Goal: Consume media (video, audio): Consume media (video, audio)

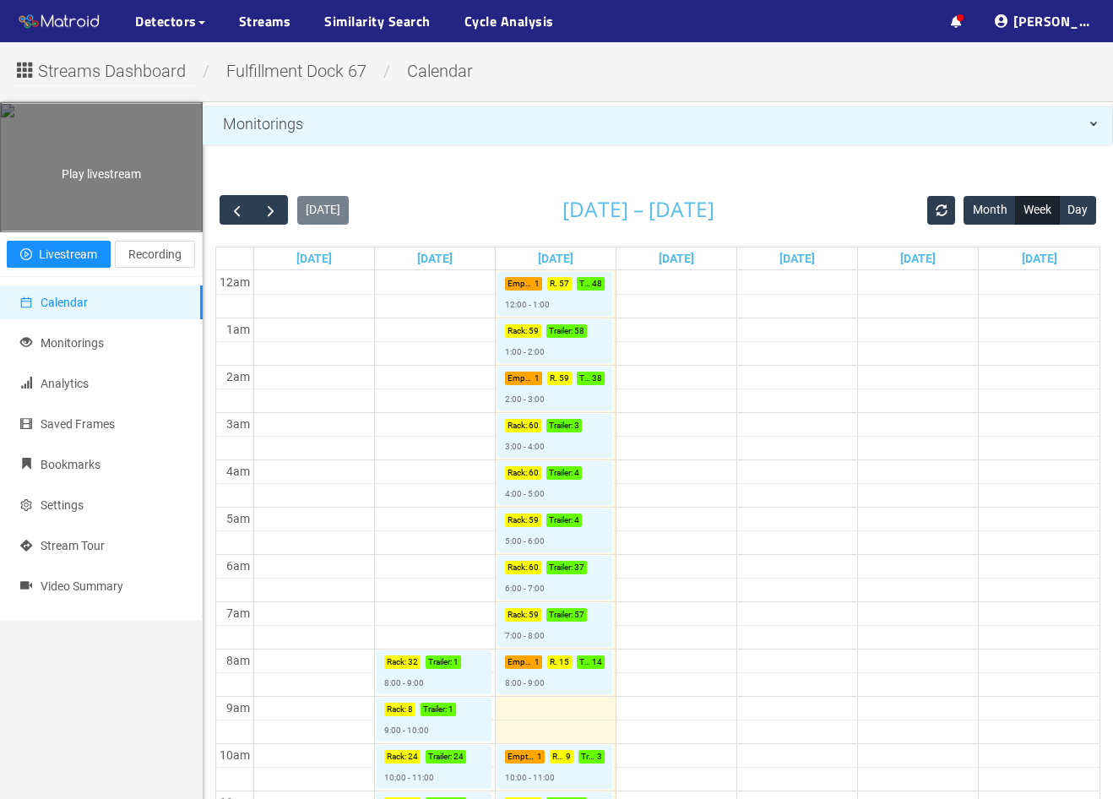
click at [85, 185] on div "Play livestream" at bounding box center [101, 167] width 201 height 127
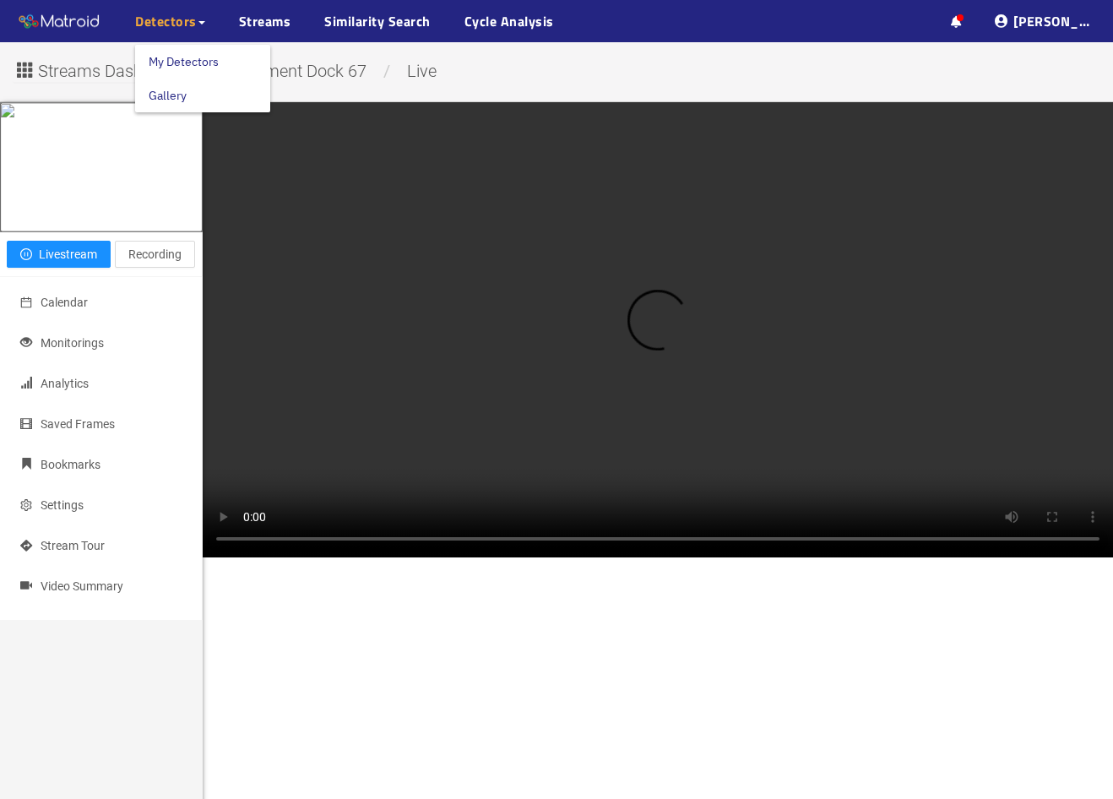
click at [186, 22] on span "Detectors" at bounding box center [166, 21] width 62 height 20
click at [174, 58] on link "My Detectors" at bounding box center [184, 62] width 70 height 34
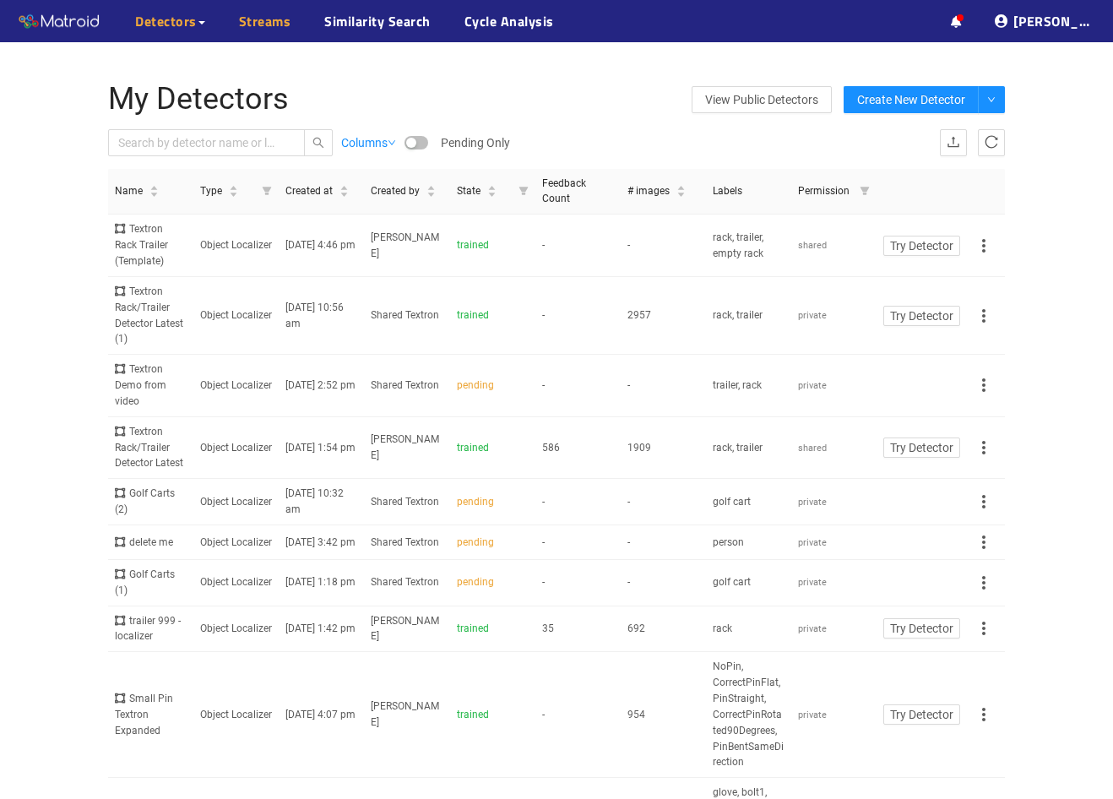
click at [264, 11] on link "Streams" at bounding box center [265, 21] width 52 height 20
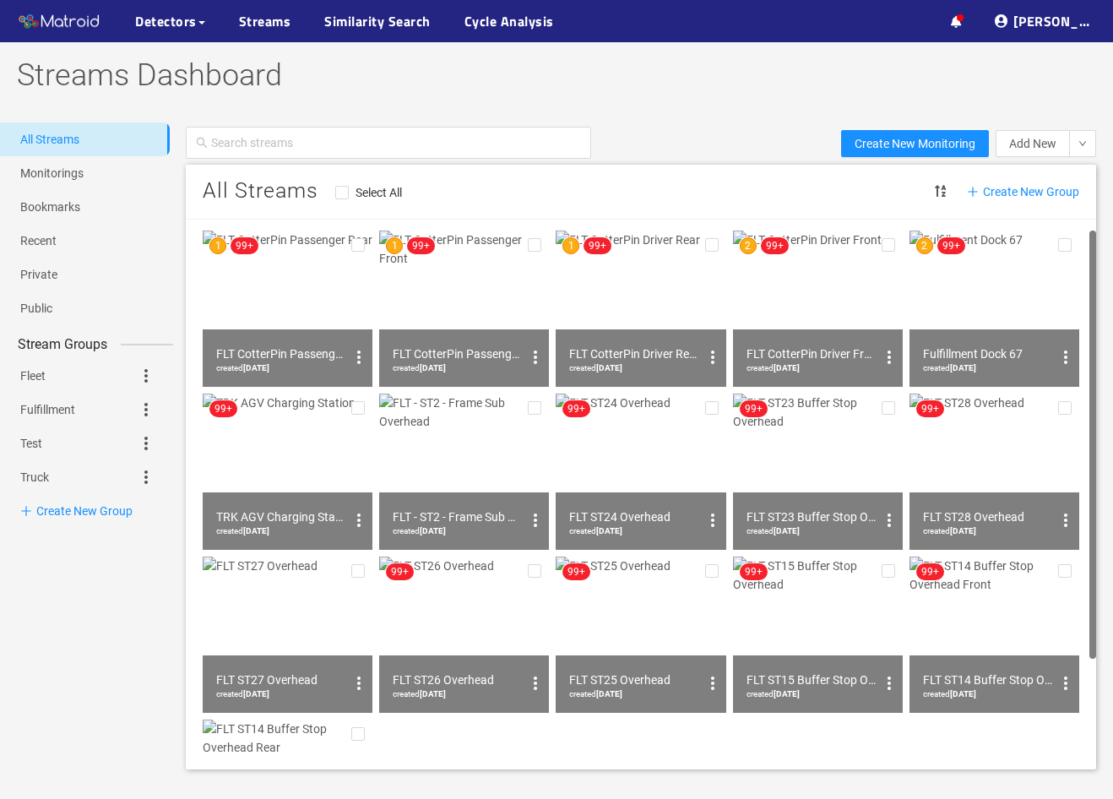
click at [828, 297] on img at bounding box center [818, 309] width 170 height 156
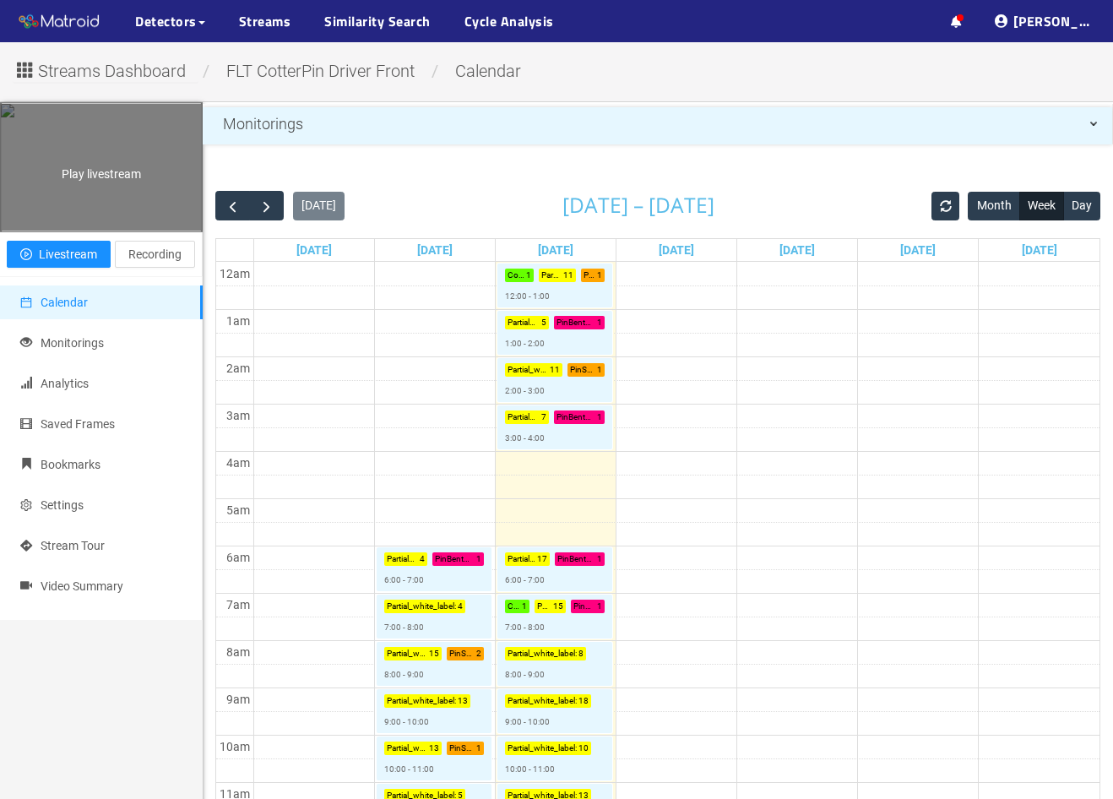
click at [104, 231] on div "Play livestream" at bounding box center [101, 167] width 201 height 127
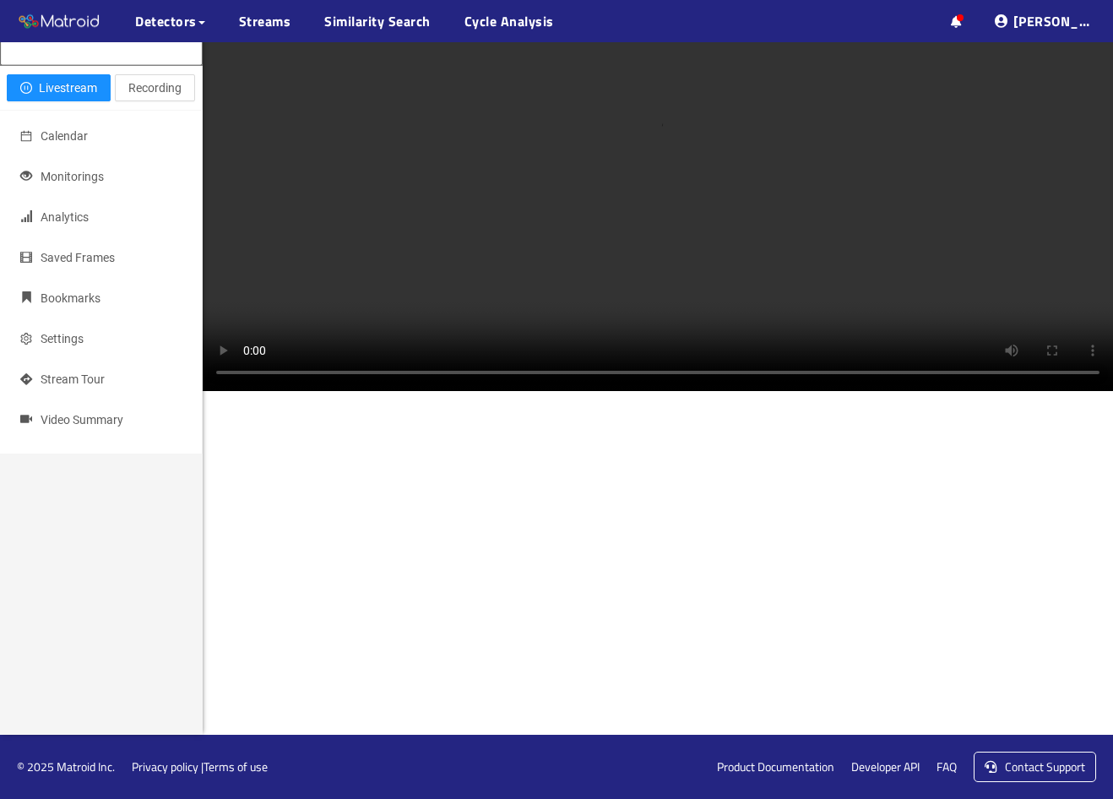
scroll to position [253, 0]
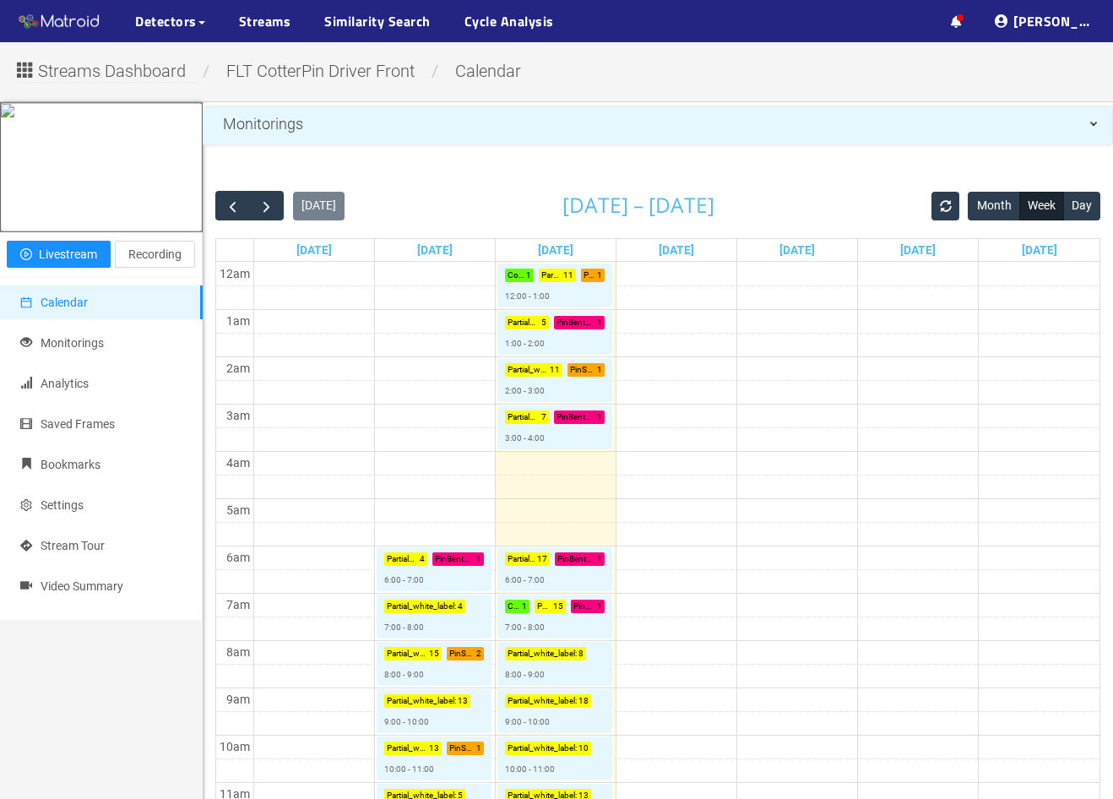
click at [361, 74] on span "FLT CotterPin Driver Front" at bounding box center [321, 71] width 214 height 20
click at [275, 19] on link "Streams" at bounding box center [265, 21] width 52 height 20
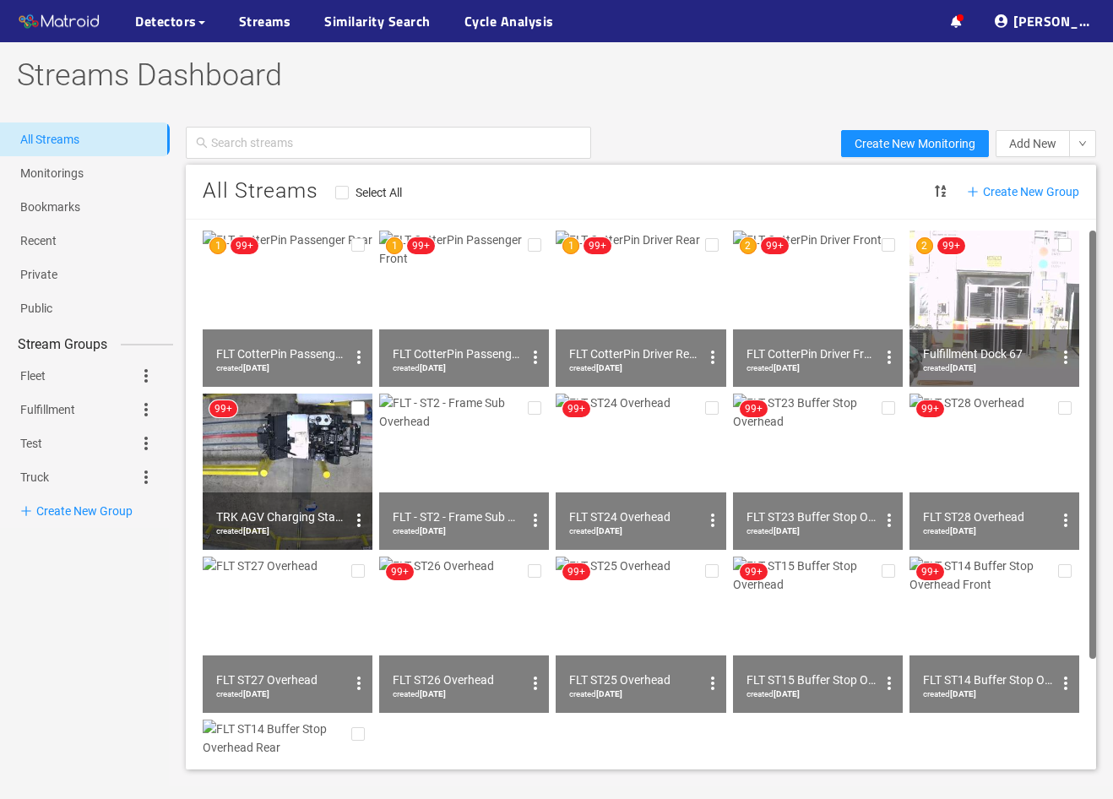
click at [465, 293] on img at bounding box center [464, 309] width 170 height 156
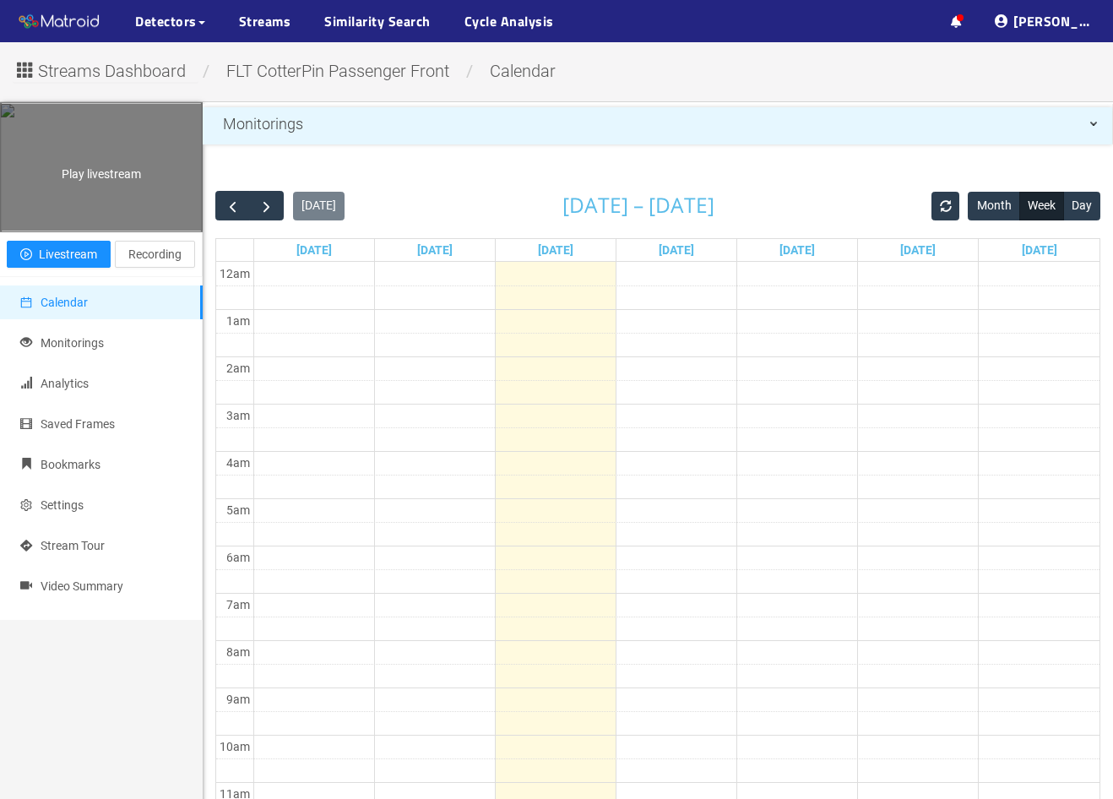
click at [153, 231] on div "Play livestream" at bounding box center [101, 167] width 201 height 127
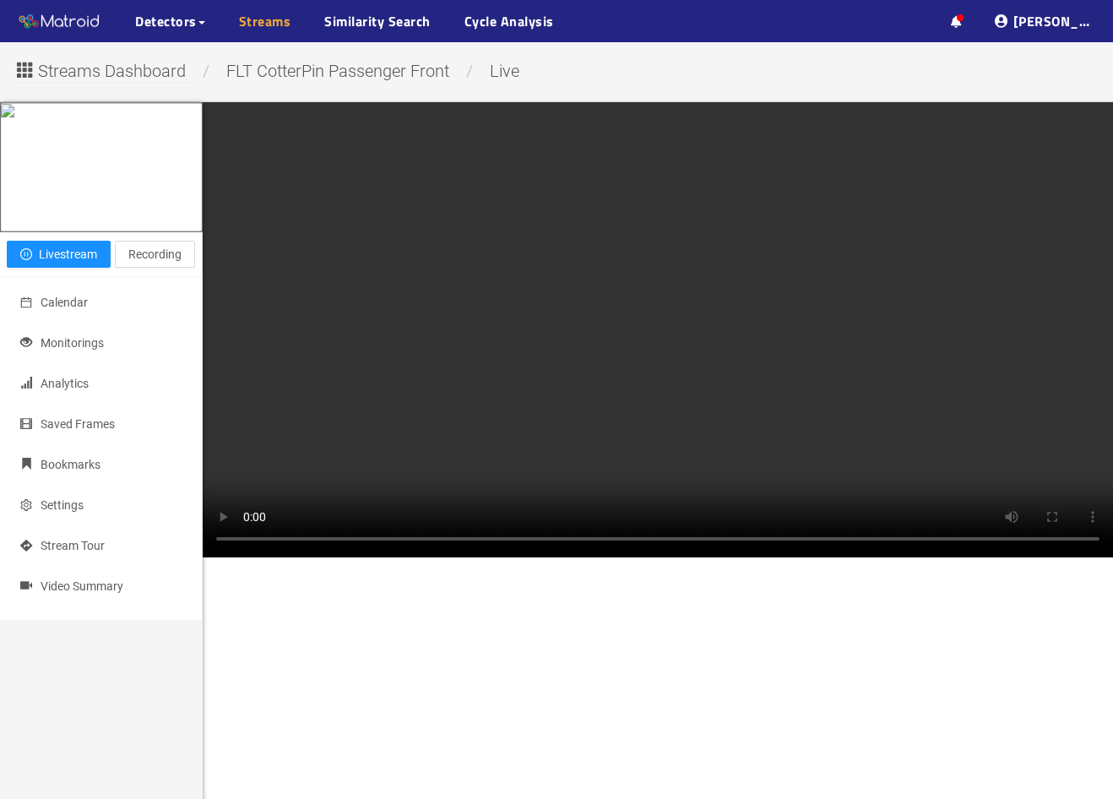
click at [262, 21] on link "Streams" at bounding box center [265, 21] width 52 height 20
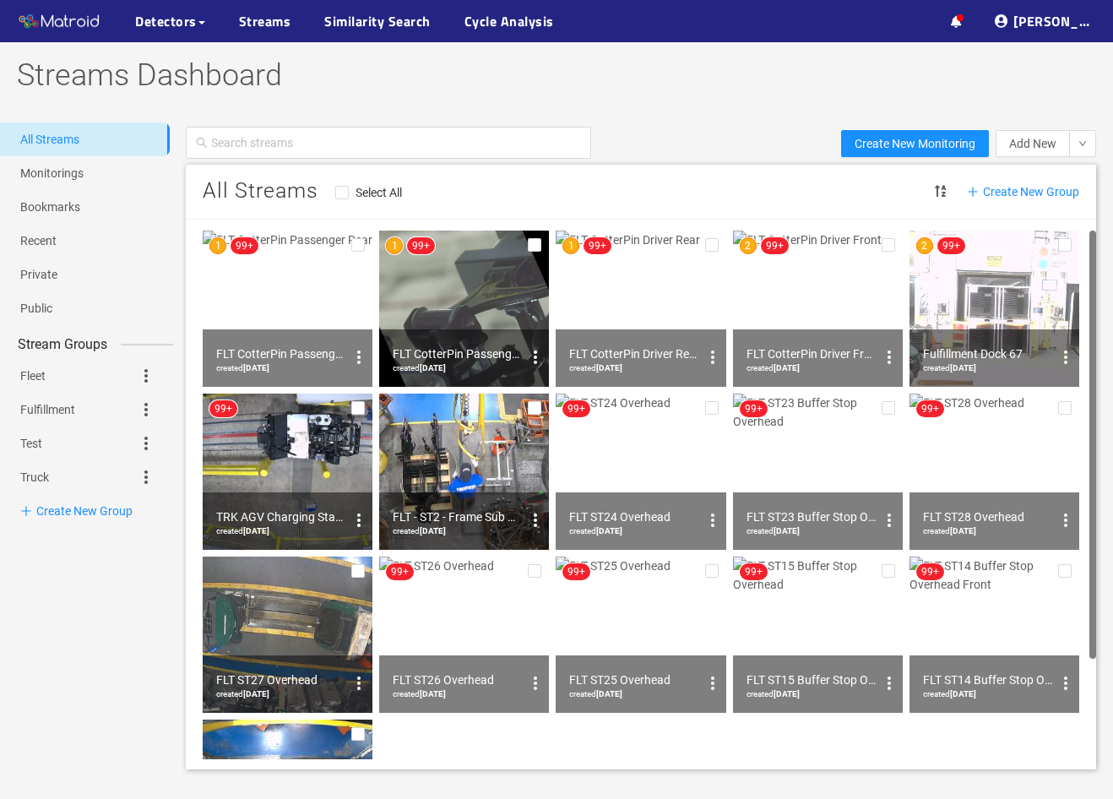
click at [811, 298] on img at bounding box center [818, 309] width 170 height 156
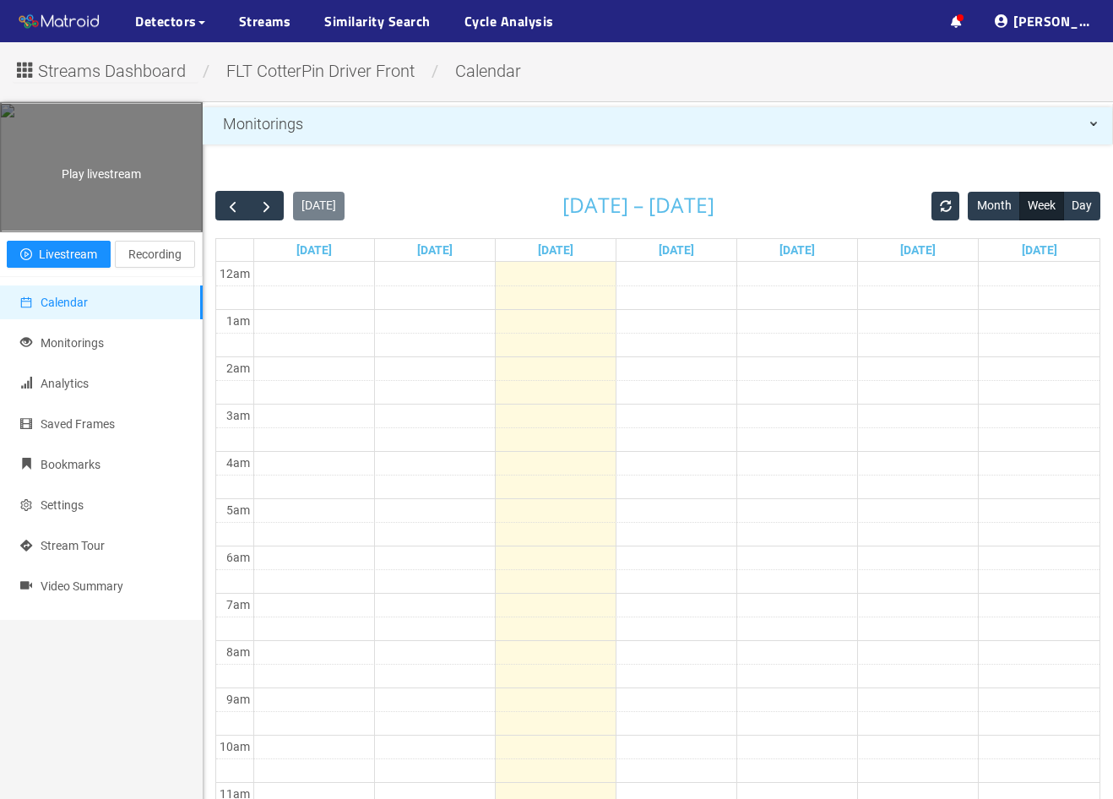
click at [90, 231] on div "Play livestream" at bounding box center [101, 167] width 201 height 127
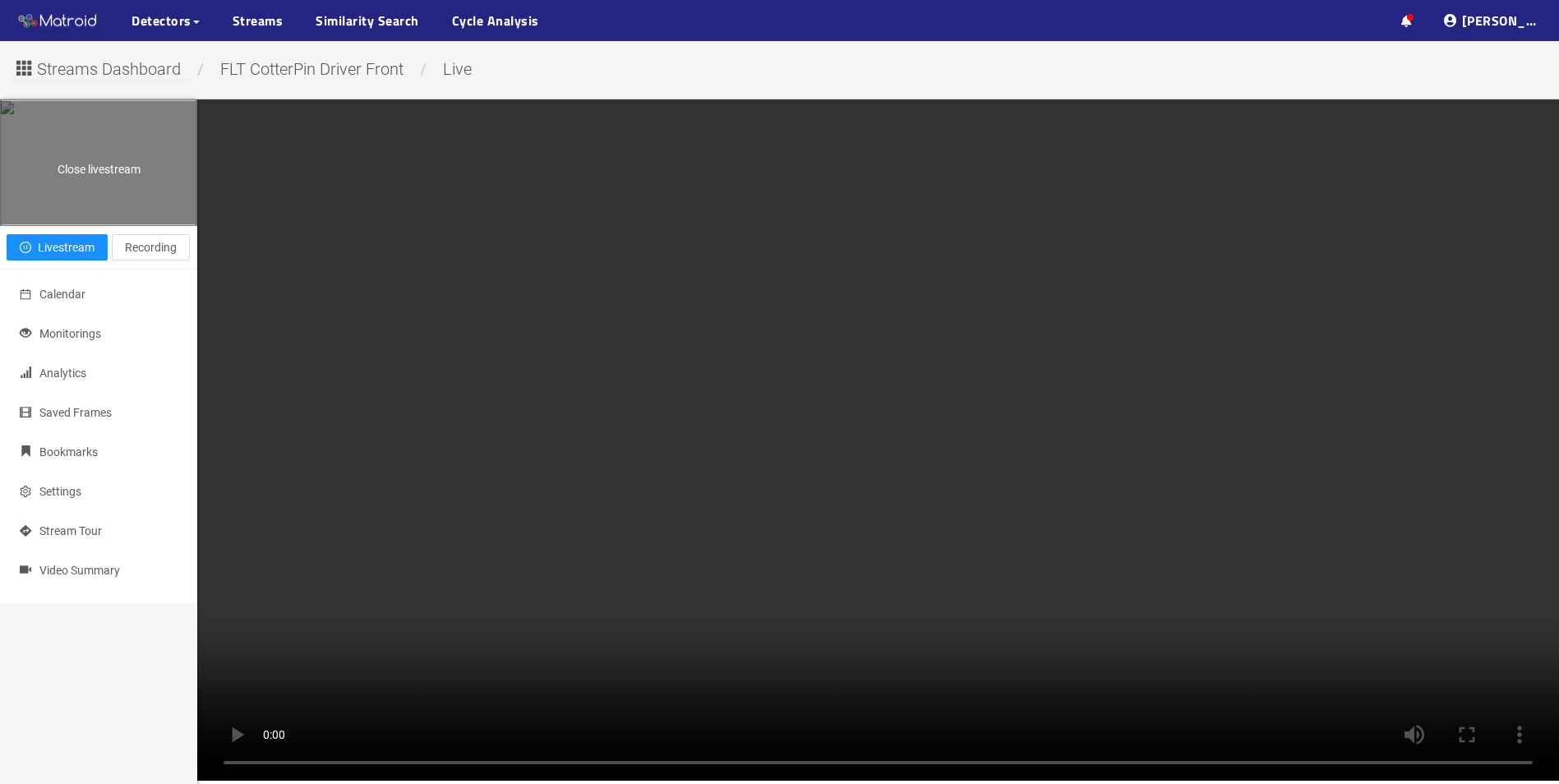
click at [141, 225] on div "Close livestream" at bounding box center [98, 162] width 196 height 124
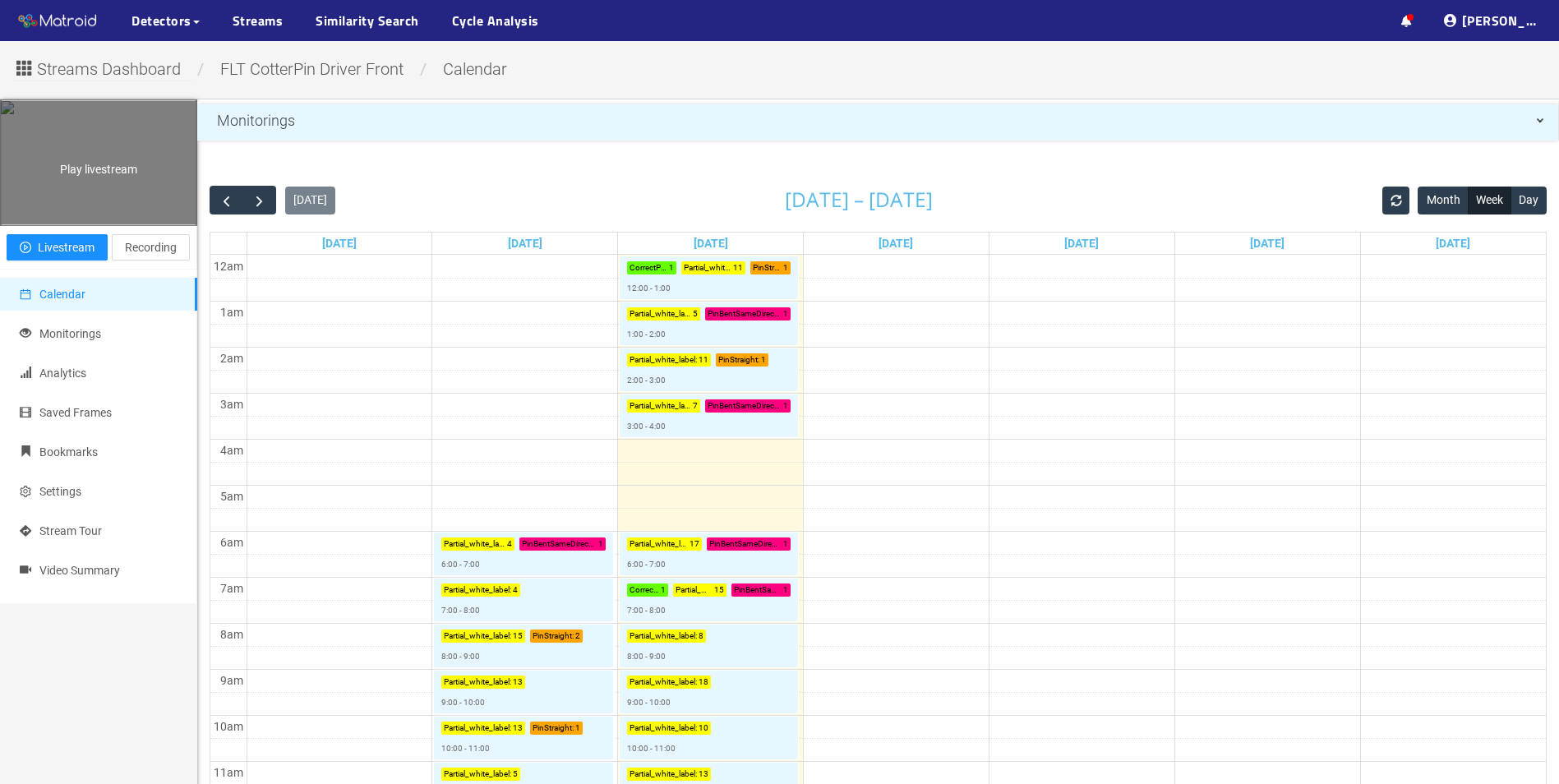
click at [147, 225] on div "Play livestream" at bounding box center [98, 162] width 196 height 124
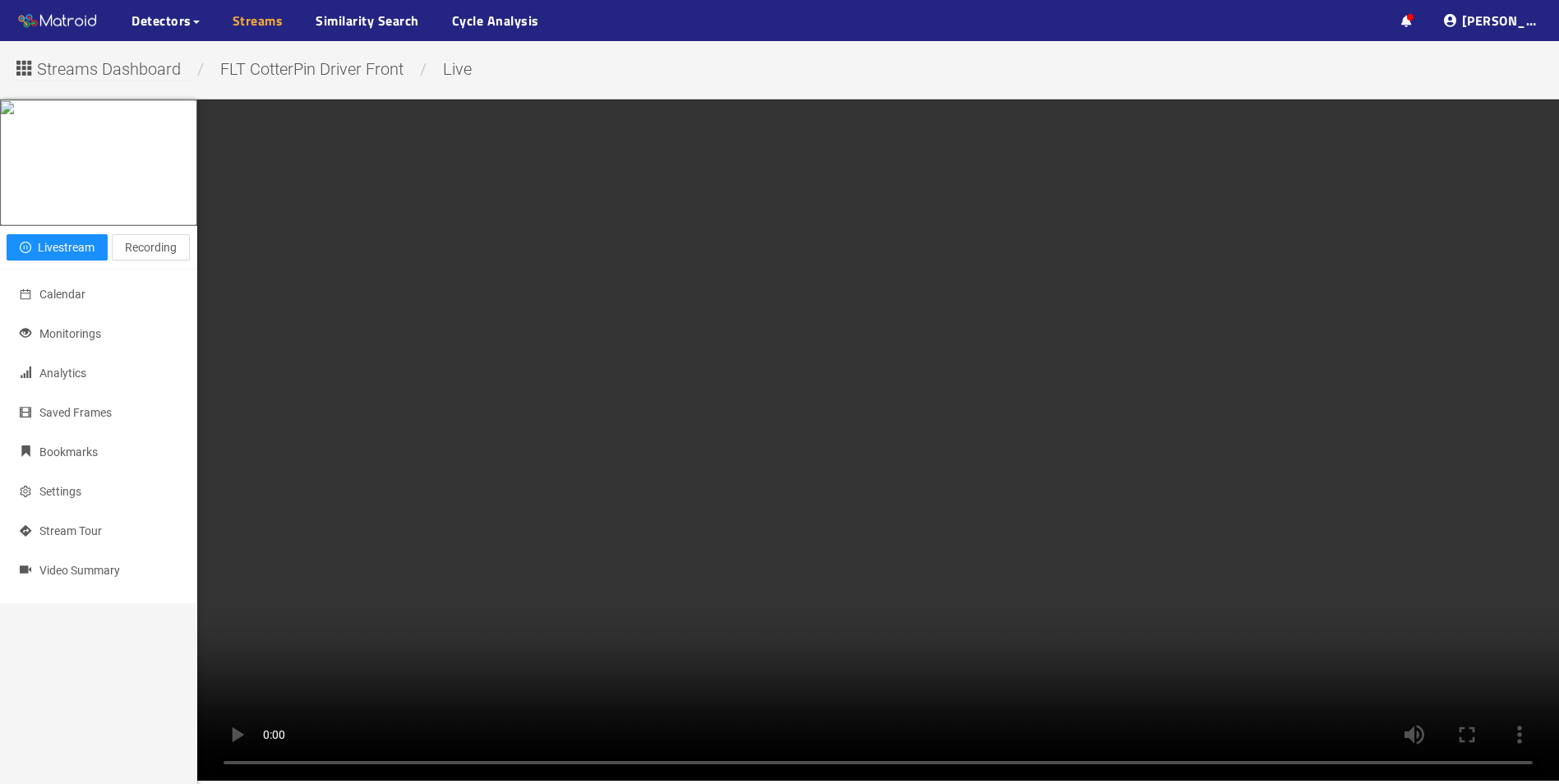
click at [265, 28] on link "Streams" at bounding box center [258, 20] width 51 height 19
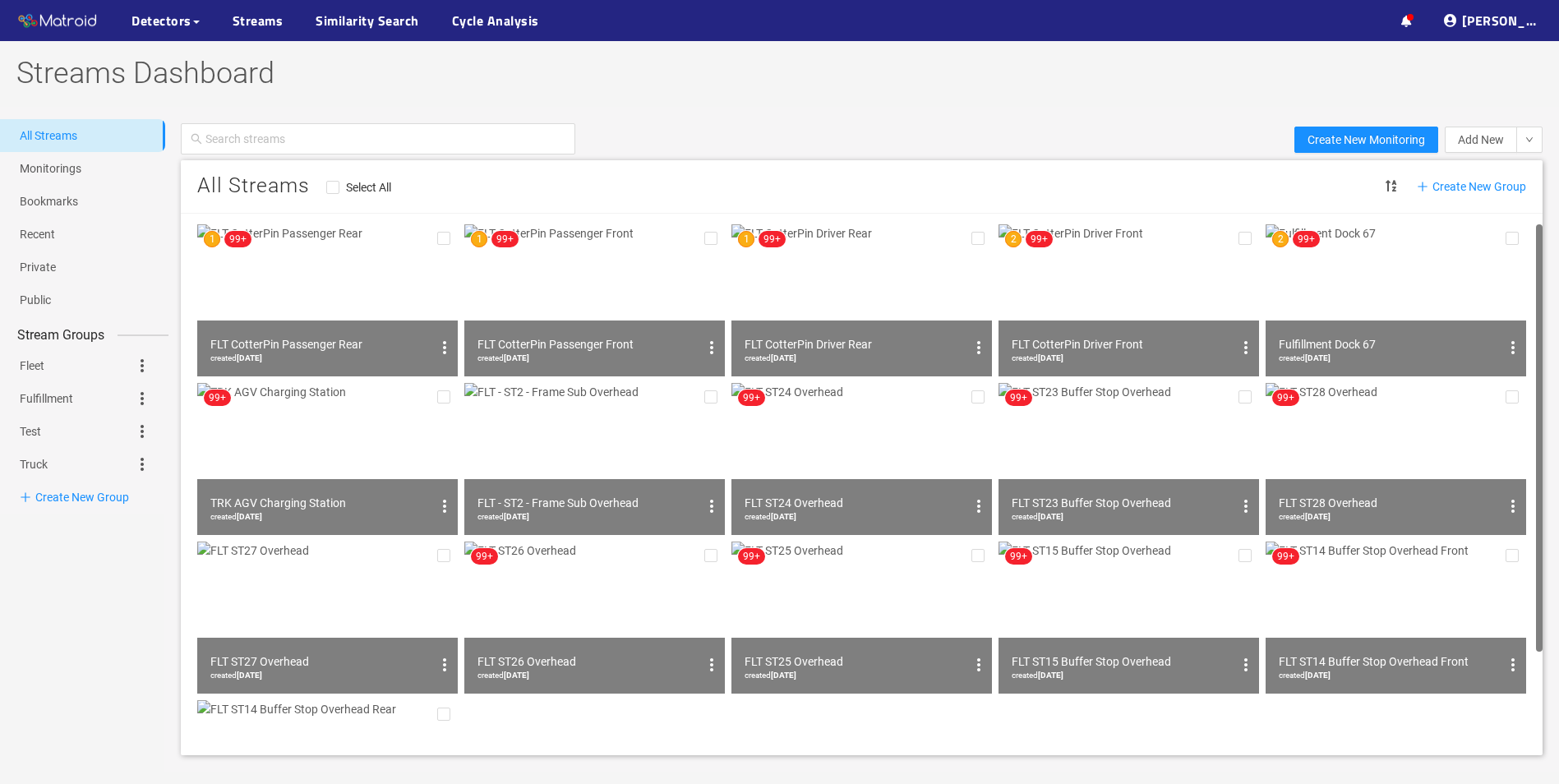
click at [628, 288] on img at bounding box center [595, 301] width 261 height 152
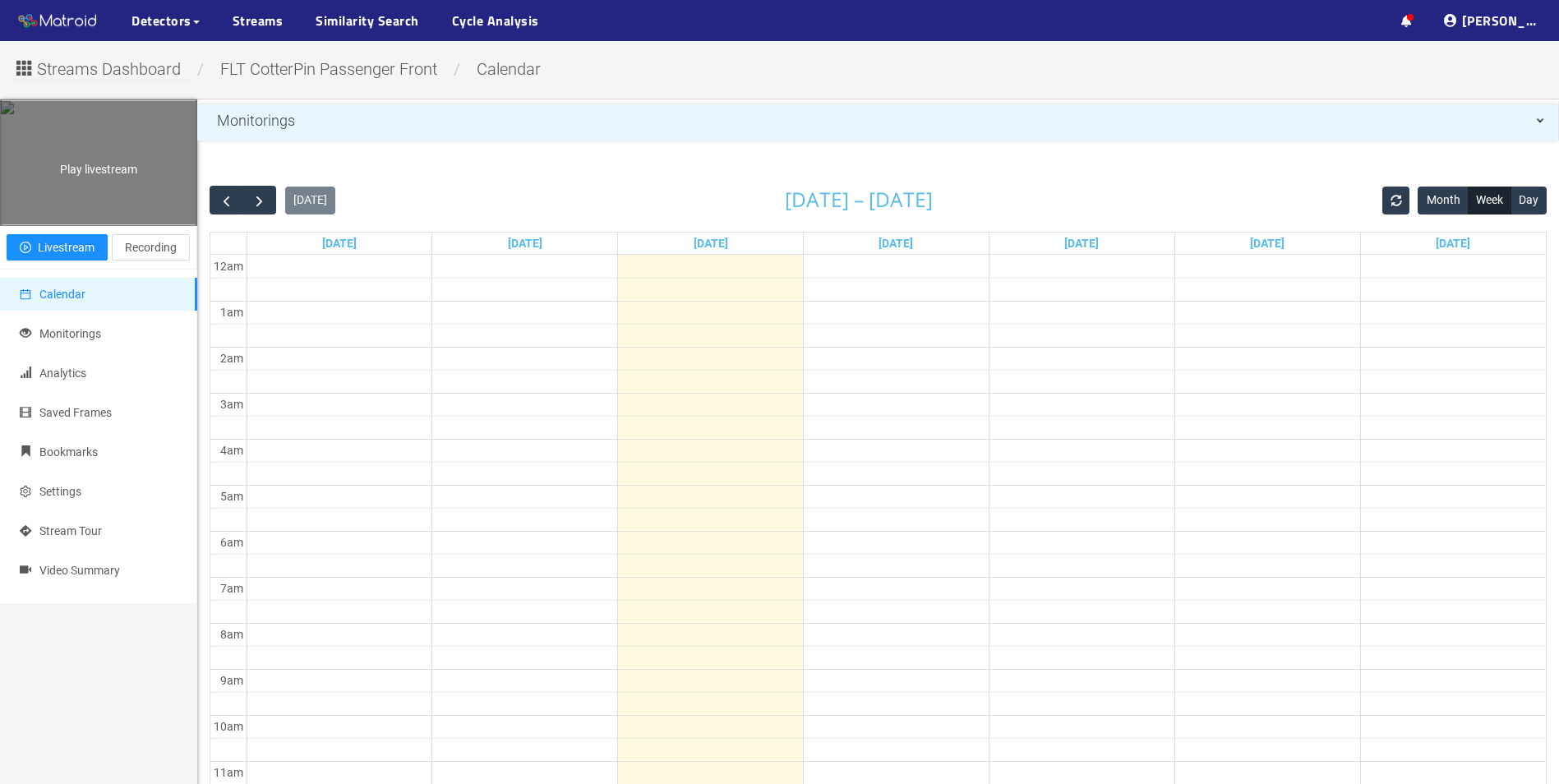
click at [130, 225] on div "Play livestream" at bounding box center [98, 162] width 196 height 124
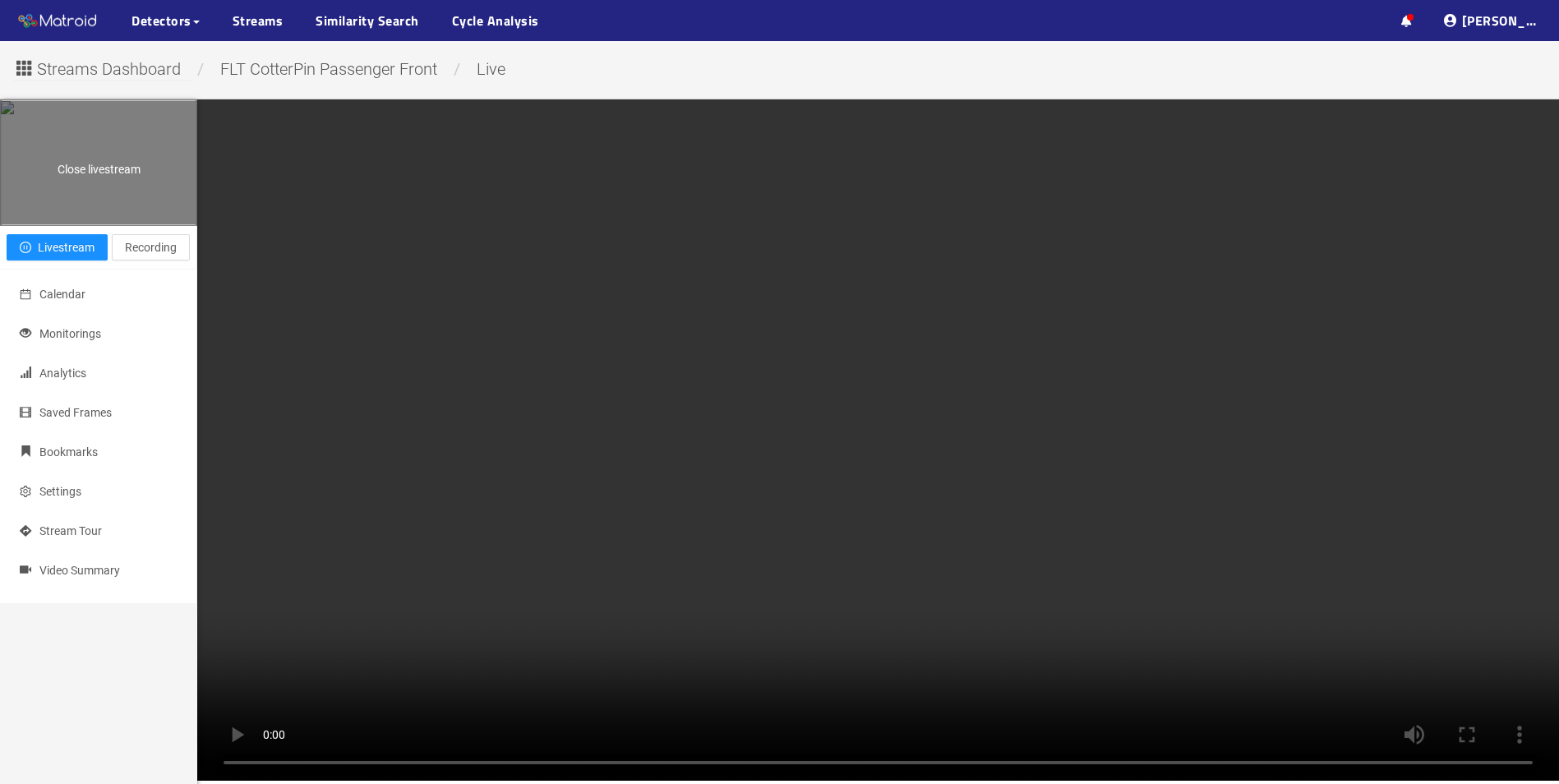
click at [91, 225] on div "Close livestream" at bounding box center [98, 162] width 196 height 124
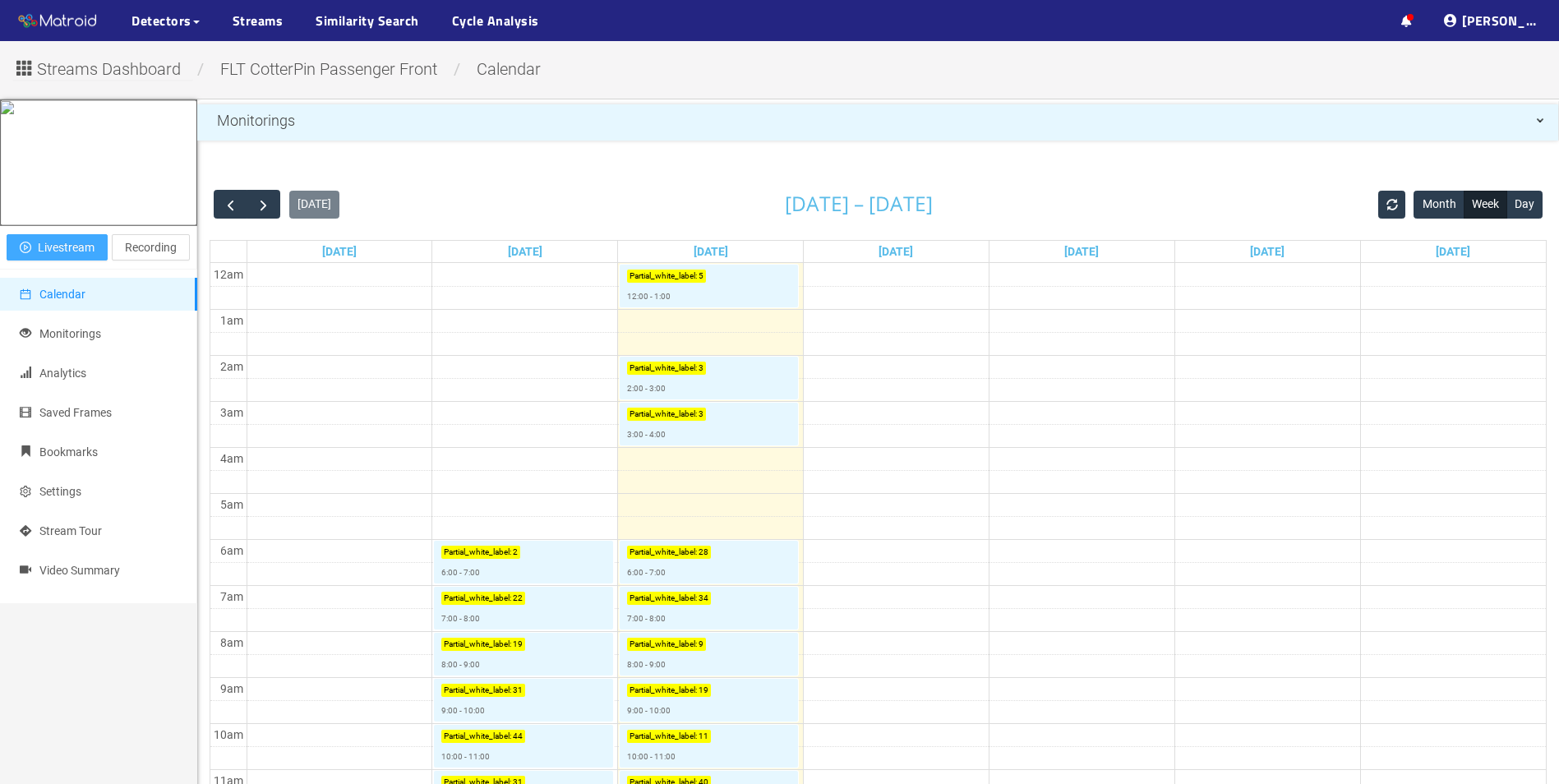
click at [58, 257] on span "Livestream" at bounding box center [66, 247] width 56 height 18
